Goal: Check status: Check status

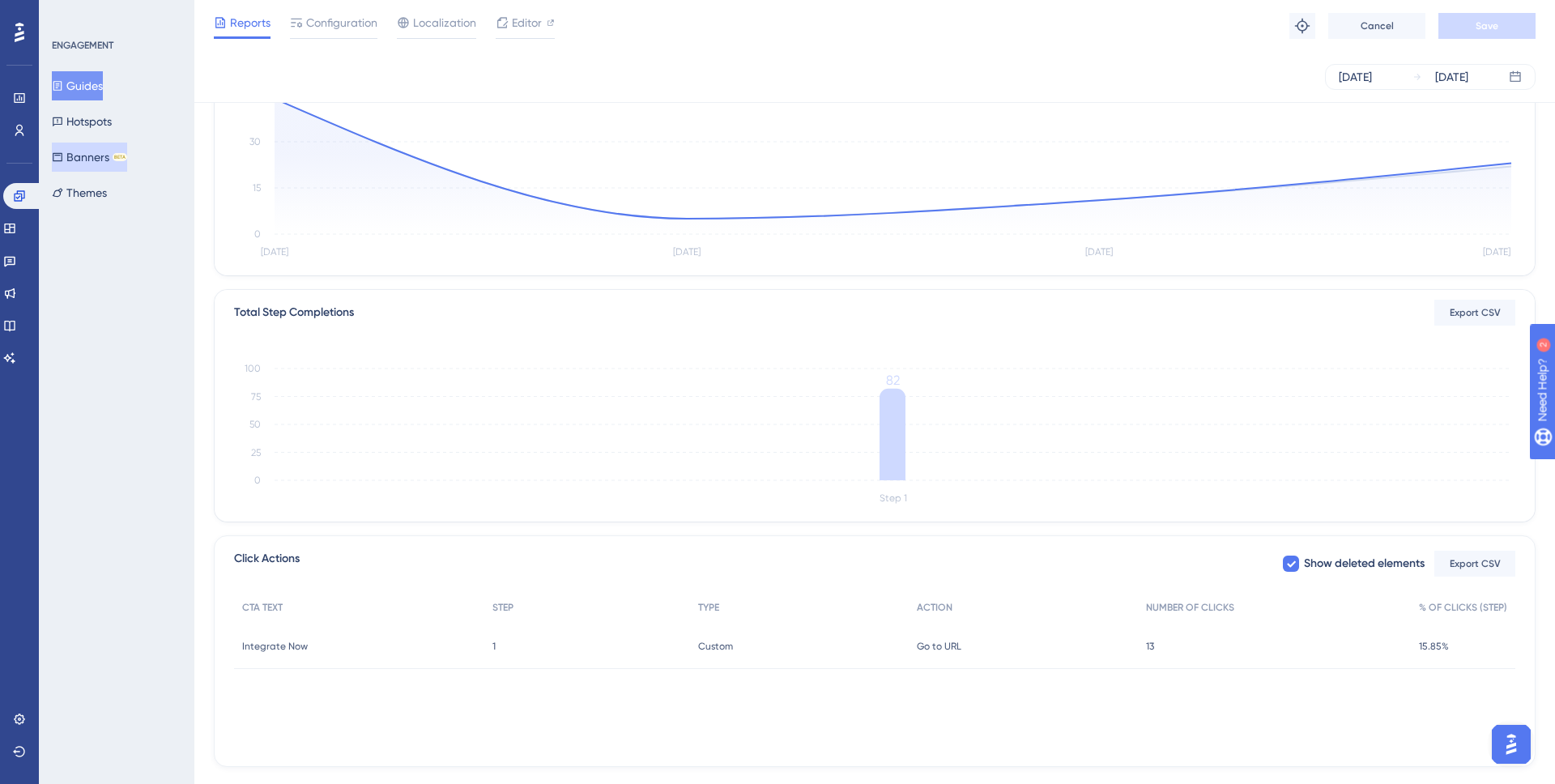
click at [76, 160] on button "Banners BETA" at bounding box center [89, 157] width 76 height 29
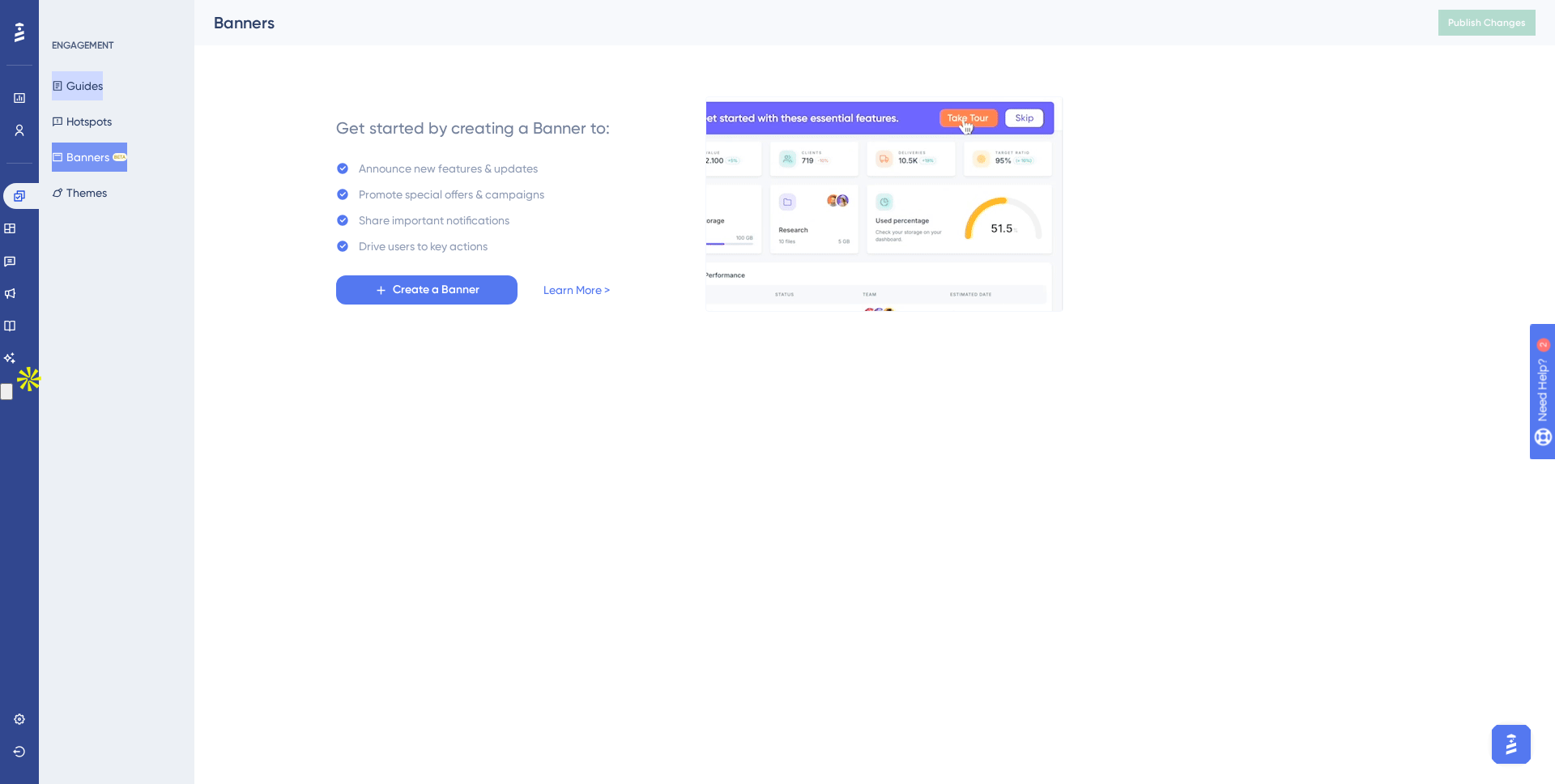
click at [94, 94] on button "Guides" at bounding box center [76, 86] width 51 height 29
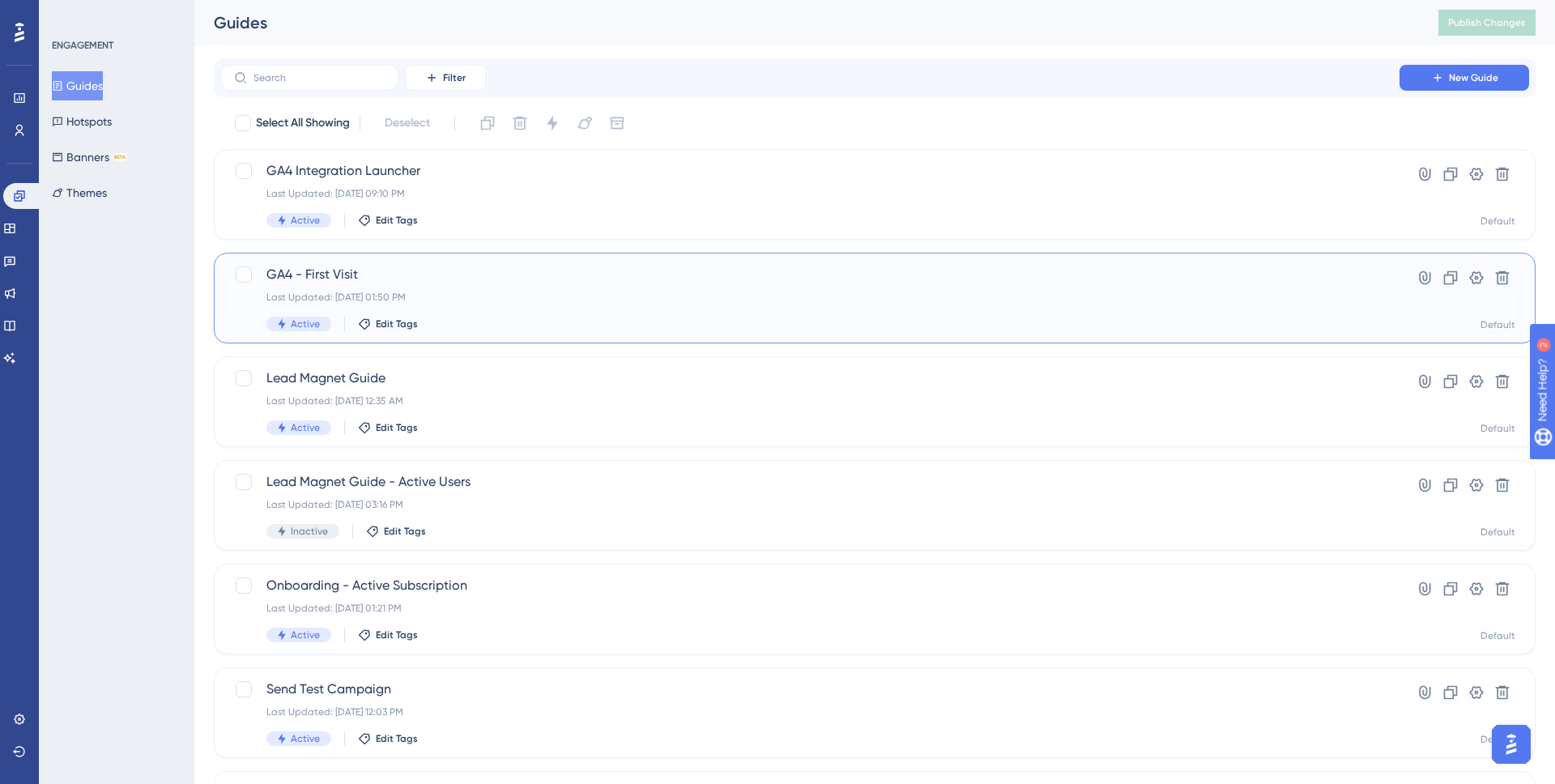
click at [514, 273] on span "GA4 - First Visit" at bounding box center [810, 274] width 1087 height 20
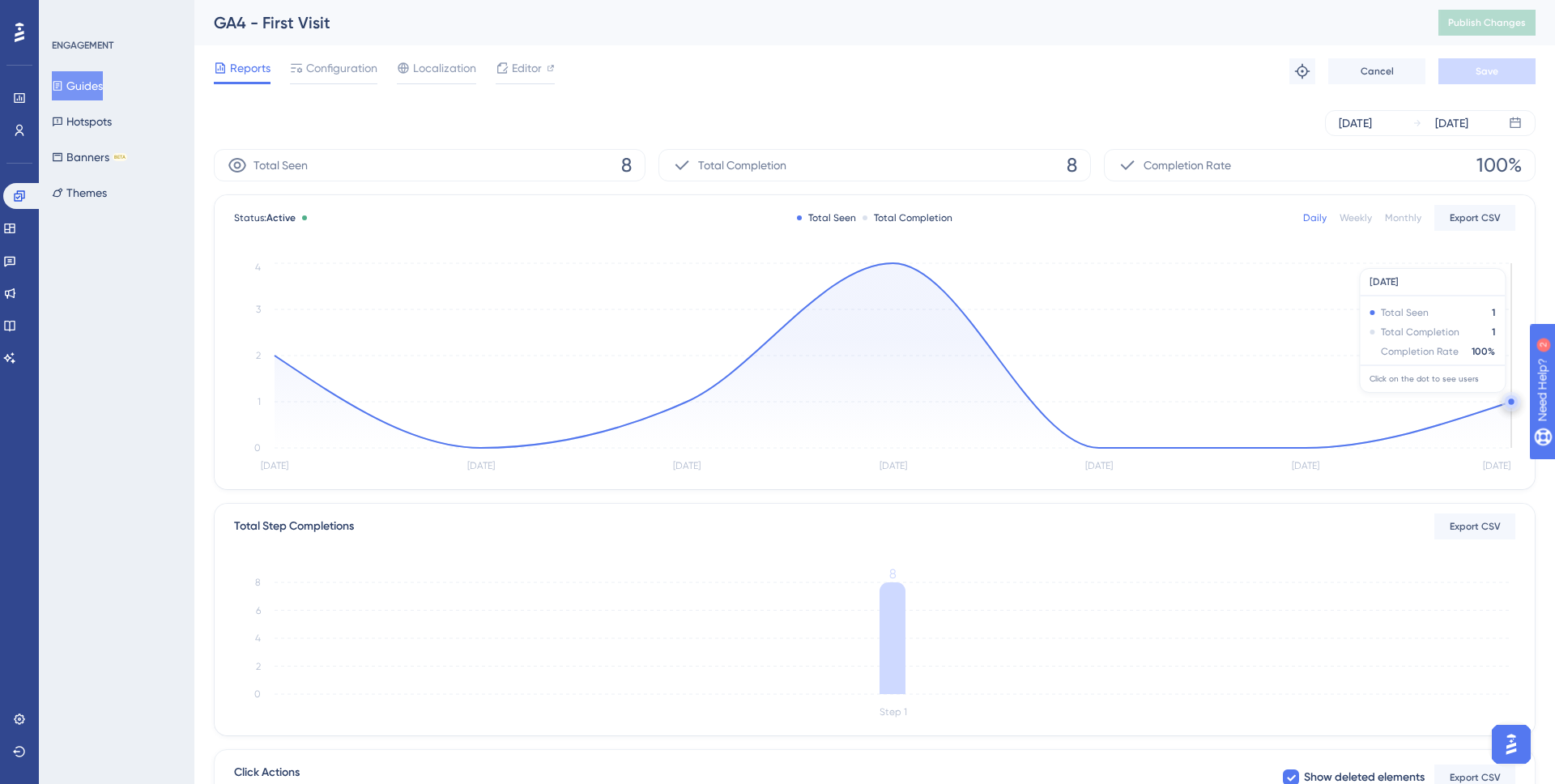
click at [1506, 401] on circle at bounding box center [1511, 401] width 13 height 13
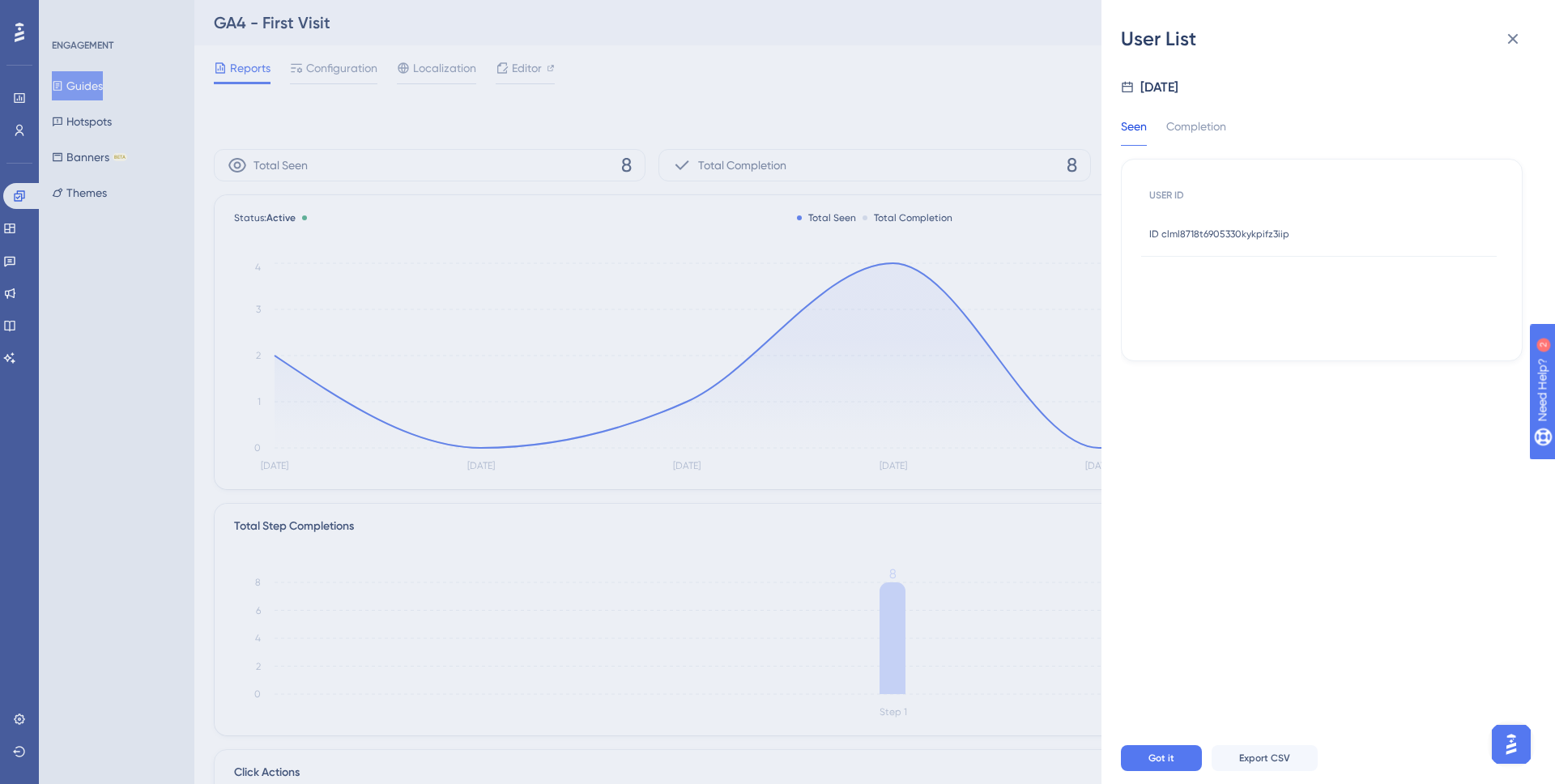
click at [1195, 238] on span "ID clml8718t6905330kykpifz3iip" at bounding box center [1219, 233] width 140 height 13
